Goal: Find specific page/section: Find specific page/section

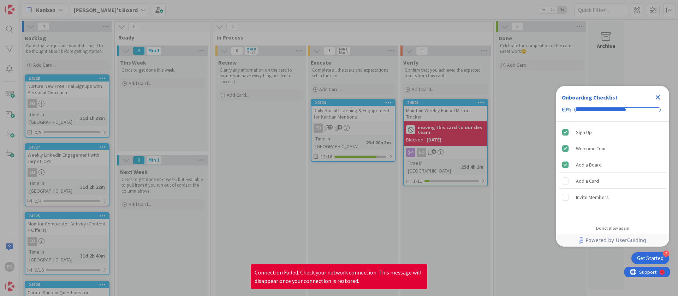
click at [406, 7] on div at bounding box center [339, 148] width 678 height 296
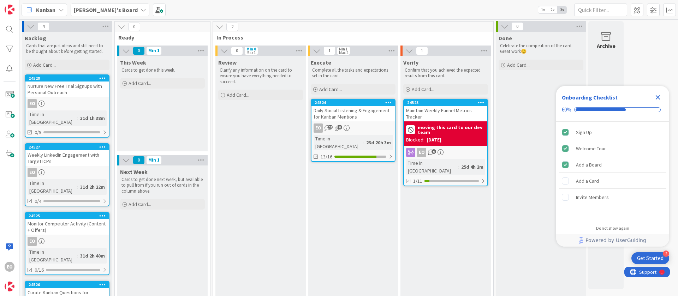
click at [452, 97] on icon "Close Checklist" at bounding box center [658, 97] width 5 height 5
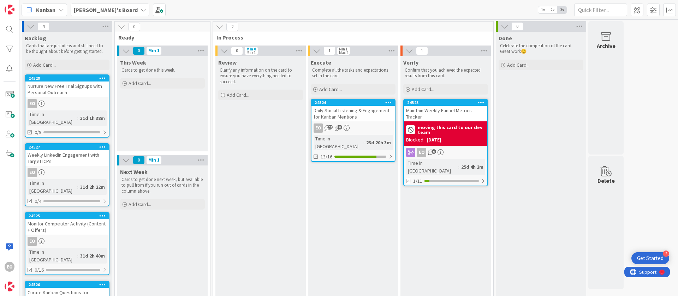
click at [379, 126] on div "EO 28 8" at bounding box center [352, 128] width 83 height 9
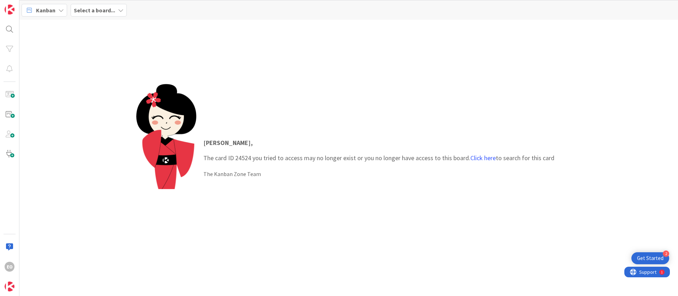
drag, startPoint x: 310, startPoint y: 73, endPoint x: 210, endPoint y: 66, distance: 100.2
click at [210, 66] on div "[PERSON_NAME] , The card ID 24524 you tried to access may no longer exist or yo…" at bounding box center [348, 158] width 659 height 277
click at [452, 160] on link "Click here" at bounding box center [482, 158] width 25 height 8
